Goal: Transaction & Acquisition: Purchase product/service

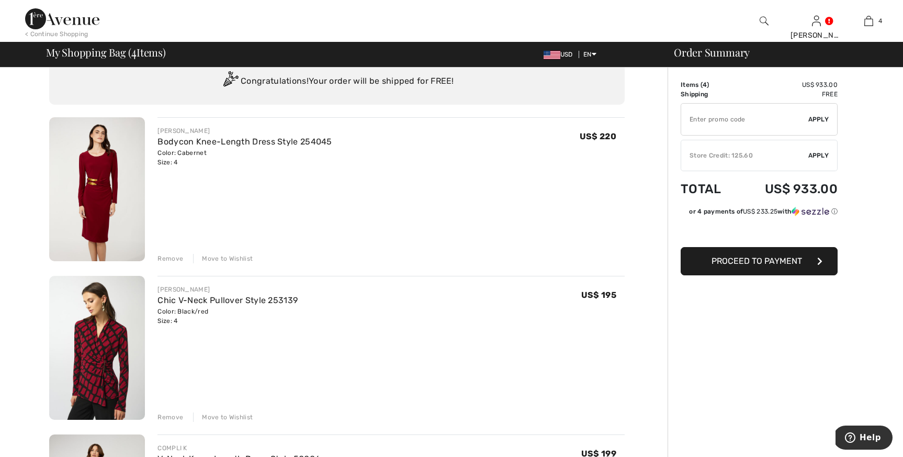
scroll to position [41, 0]
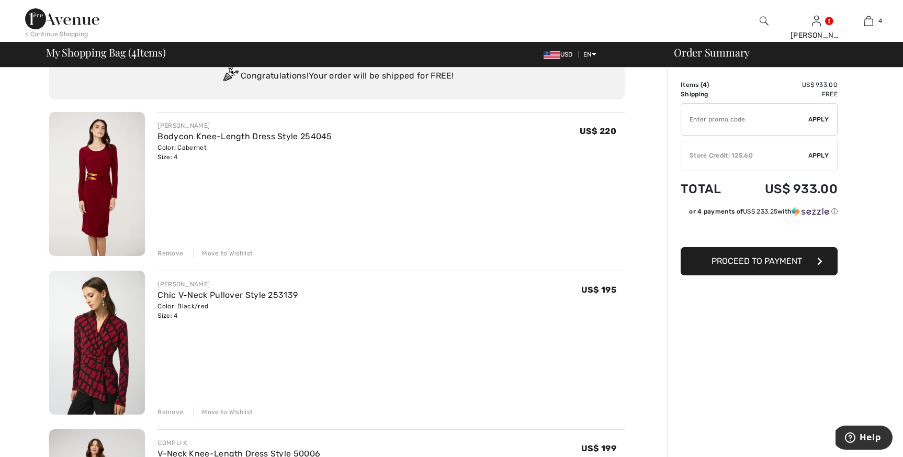
click at [97, 349] on img at bounding box center [97, 343] width 96 height 144
click at [173, 254] on div "Remove" at bounding box center [170, 253] width 26 height 9
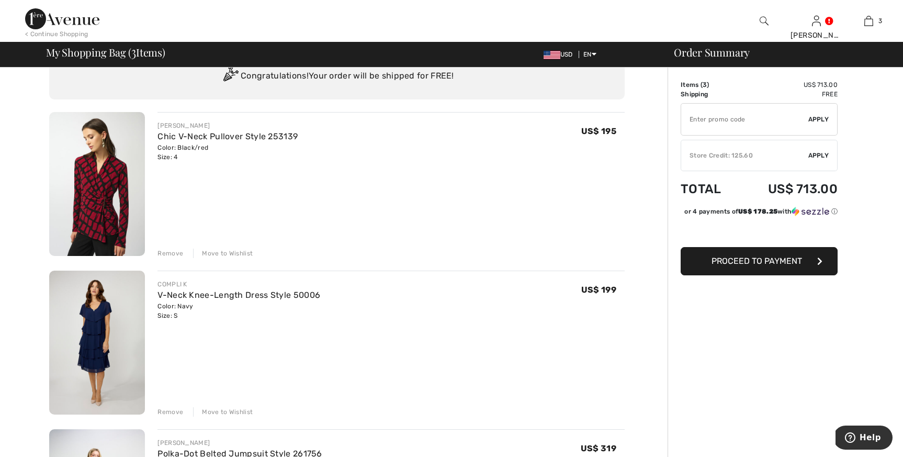
click at [178, 413] on div "Remove" at bounding box center [170, 411] width 26 height 9
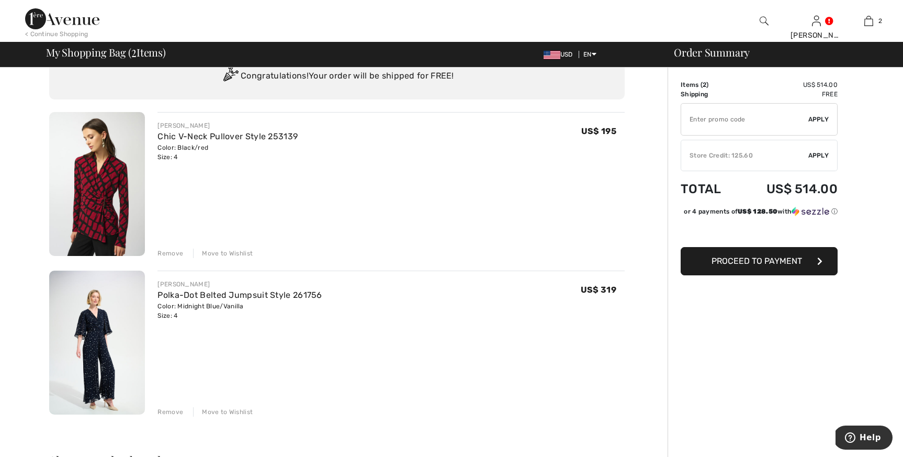
click at [166, 411] on div "Remove" at bounding box center [170, 411] width 26 height 9
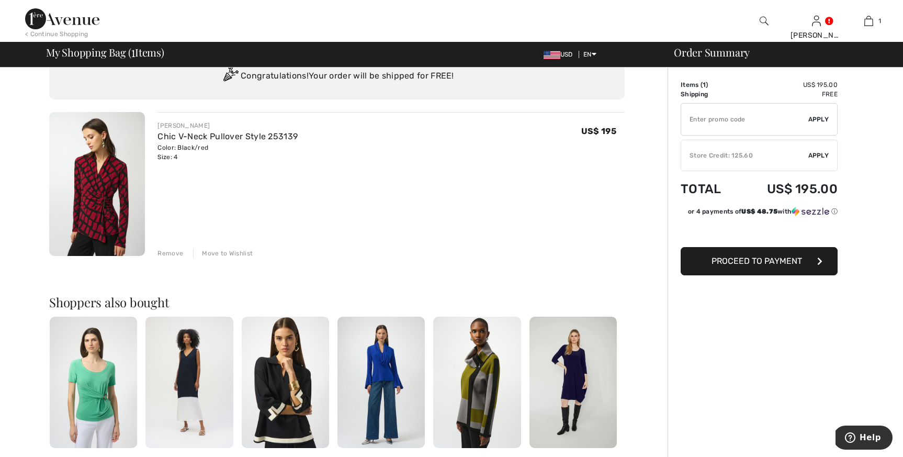
click at [821, 152] on span "Apply" at bounding box center [818, 155] width 21 height 9
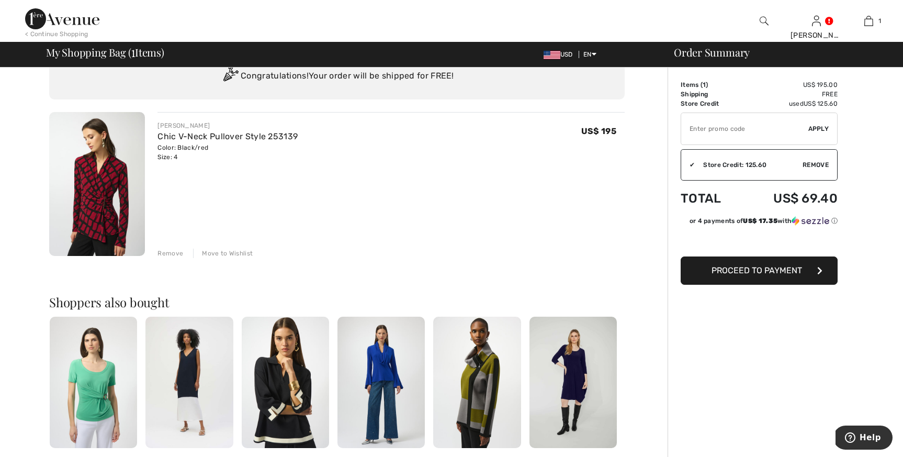
click at [822, 271] on icon "button" at bounding box center [819, 270] width 5 height 8
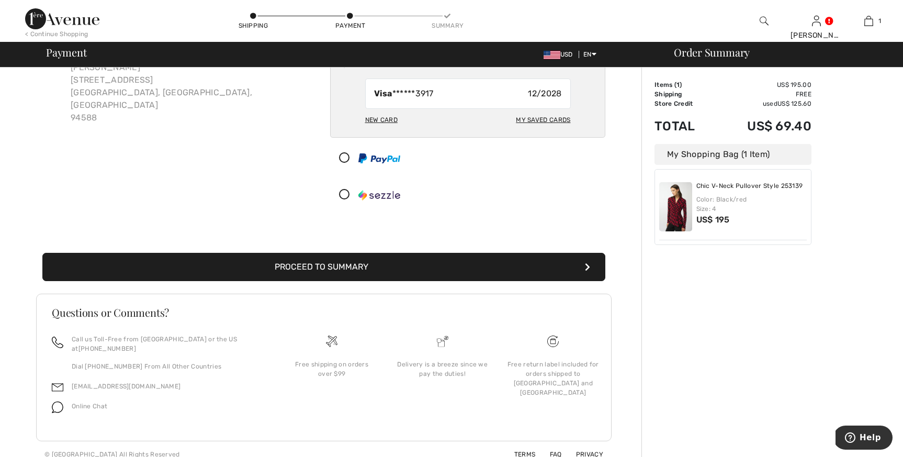
scroll to position [80, 0]
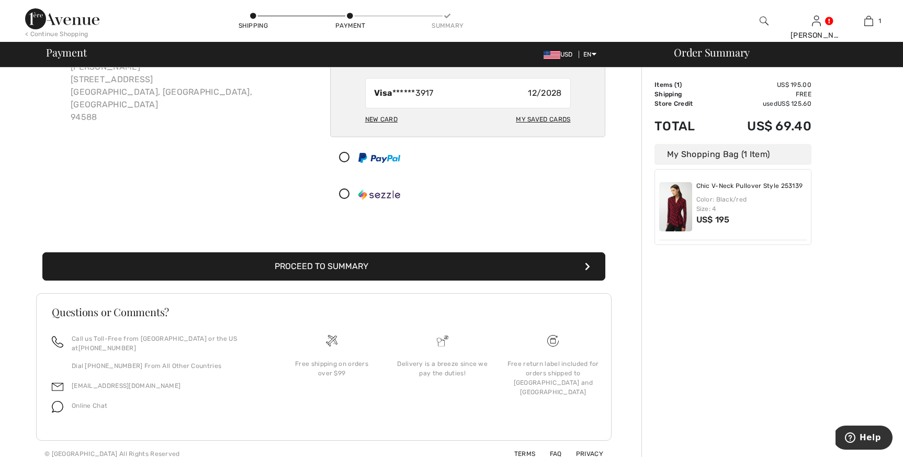
click at [587, 265] on icon "submit" at bounding box center [587, 266] width 5 height 8
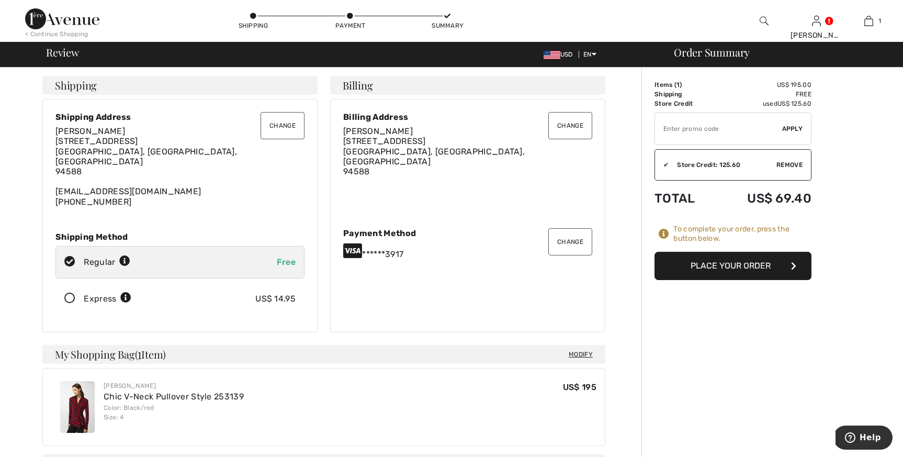
click at [779, 263] on button "Place Your Order" at bounding box center [733, 266] width 157 height 28
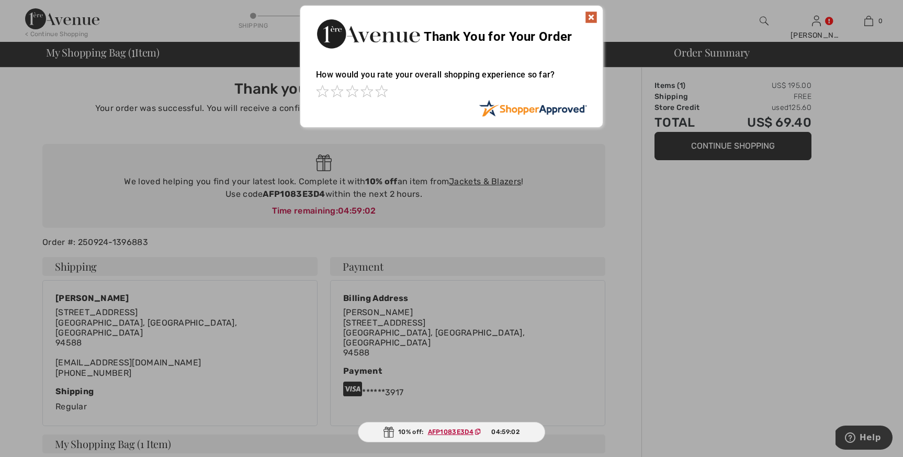
click at [593, 19] on img at bounding box center [591, 17] width 13 height 13
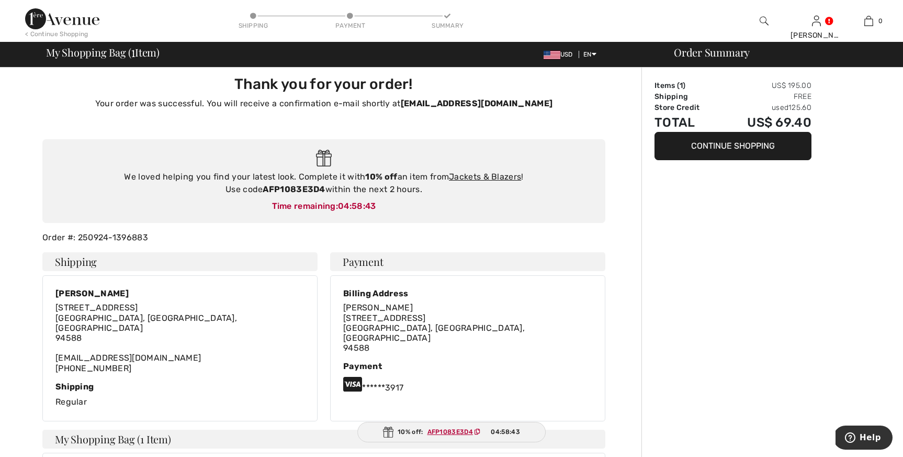
scroll to position [4, 0]
